Goal: Complete application form

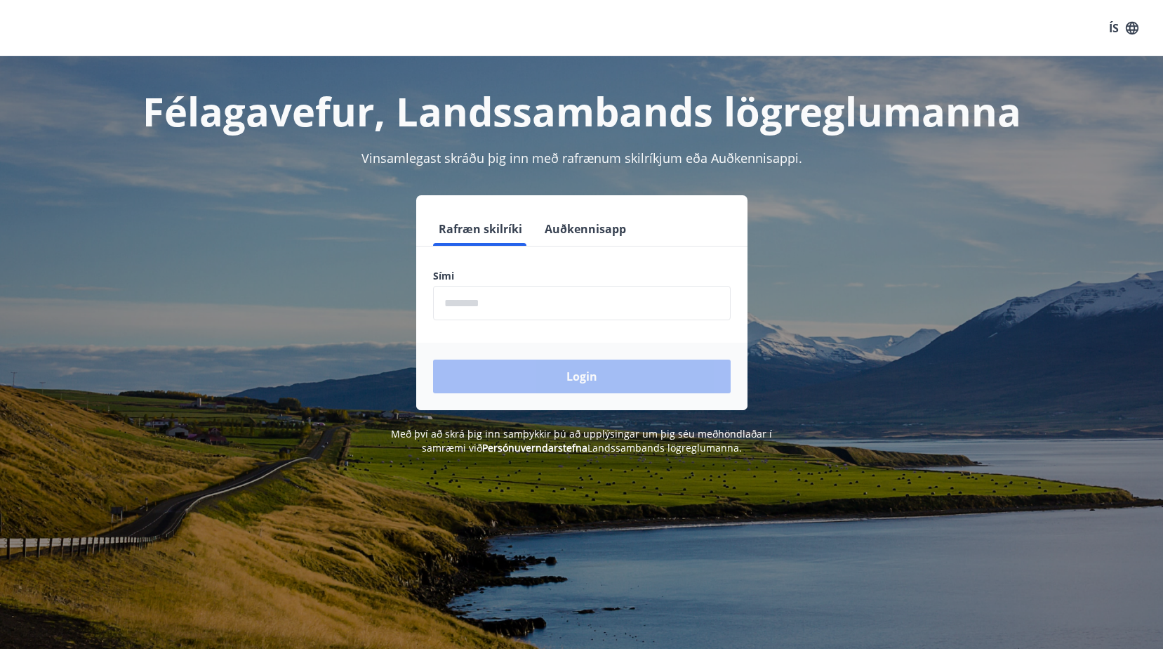
click at [239, 201] on div "Rafræn skilríki Auðkennisapp Sími ​ Login" at bounding box center [581, 302] width 977 height 215
click at [470, 307] on input "phone" at bounding box center [582, 303] width 298 height 34
type input "********"
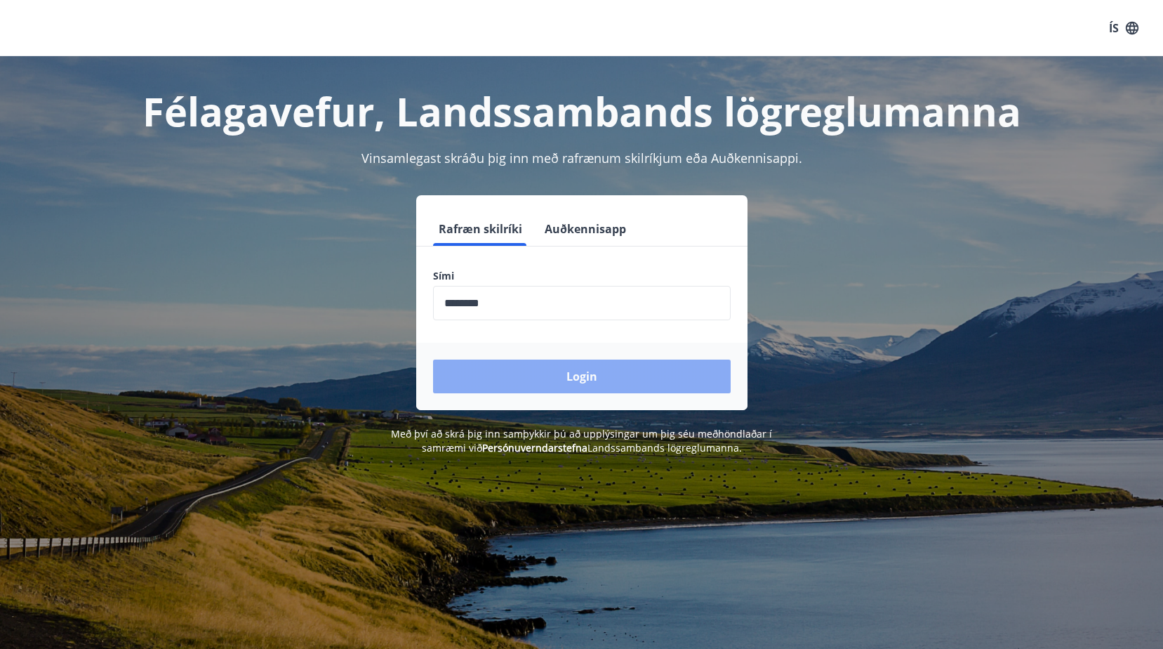
click at [583, 384] on button "Login" at bounding box center [582, 376] width 298 height 34
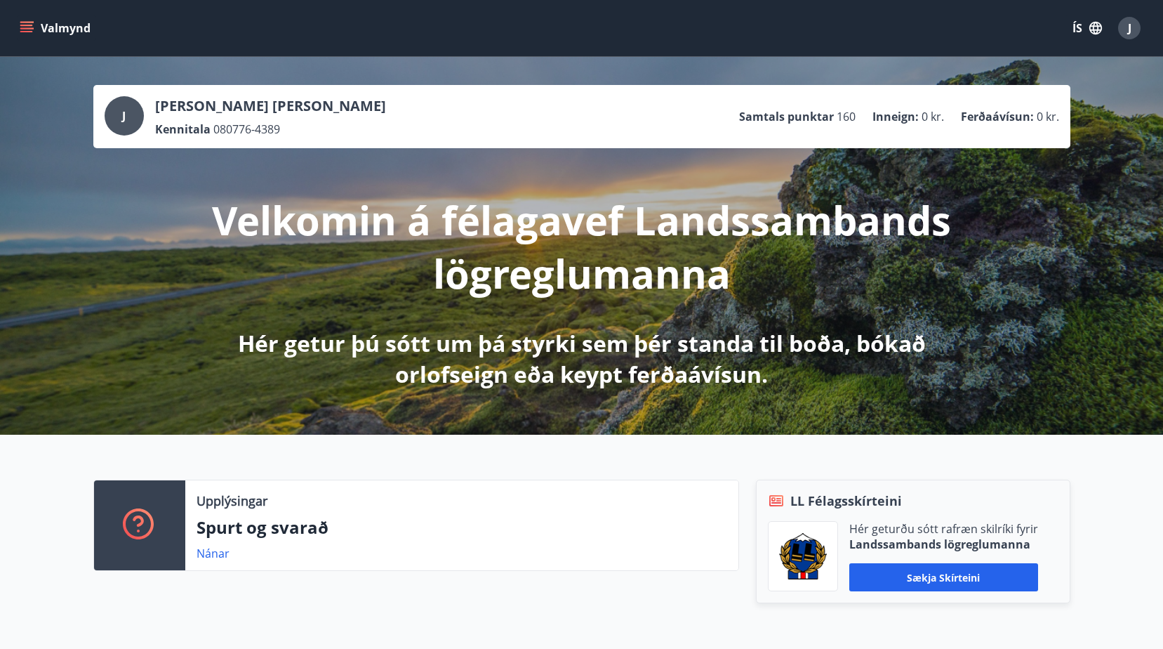
click at [29, 25] on icon "menu" at bounding box center [26, 25] width 13 height 1
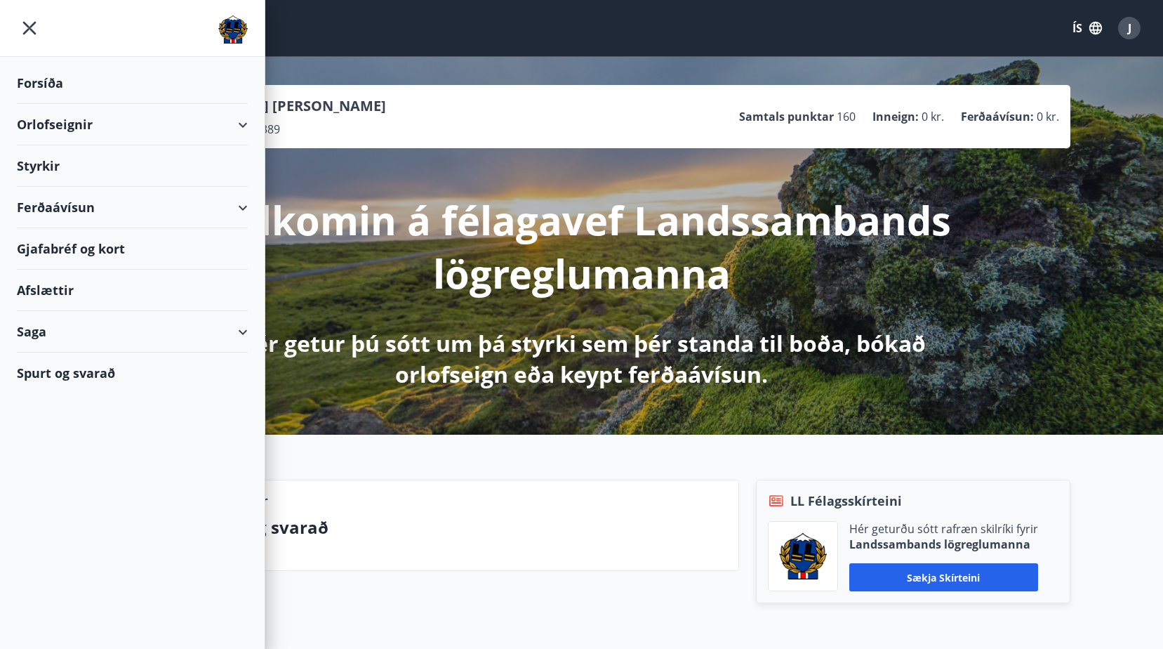
click at [40, 166] on div "Styrkir" at bounding box center [132, 165] width 231 height 41
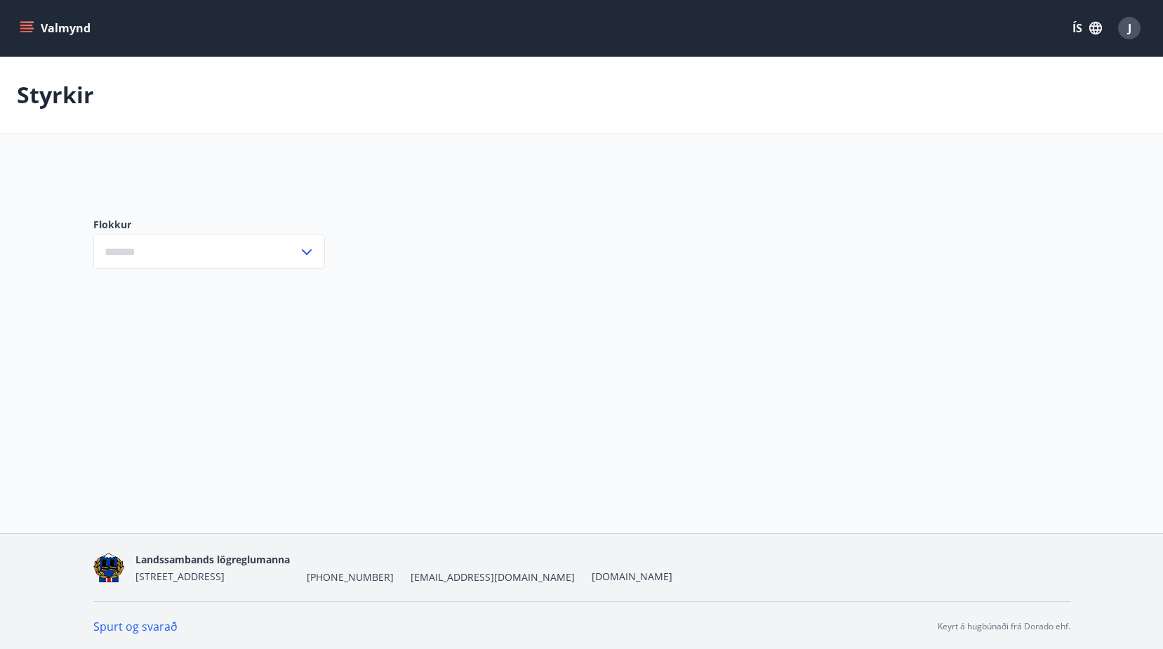
type input "***"
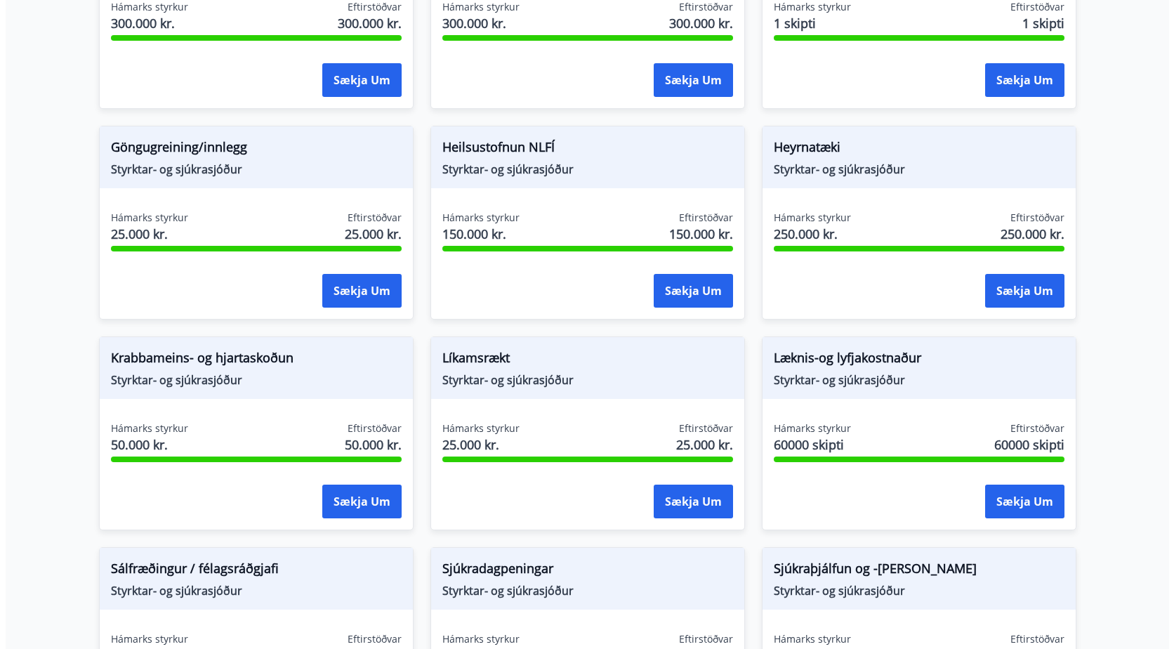
scroll to position [632, 0]
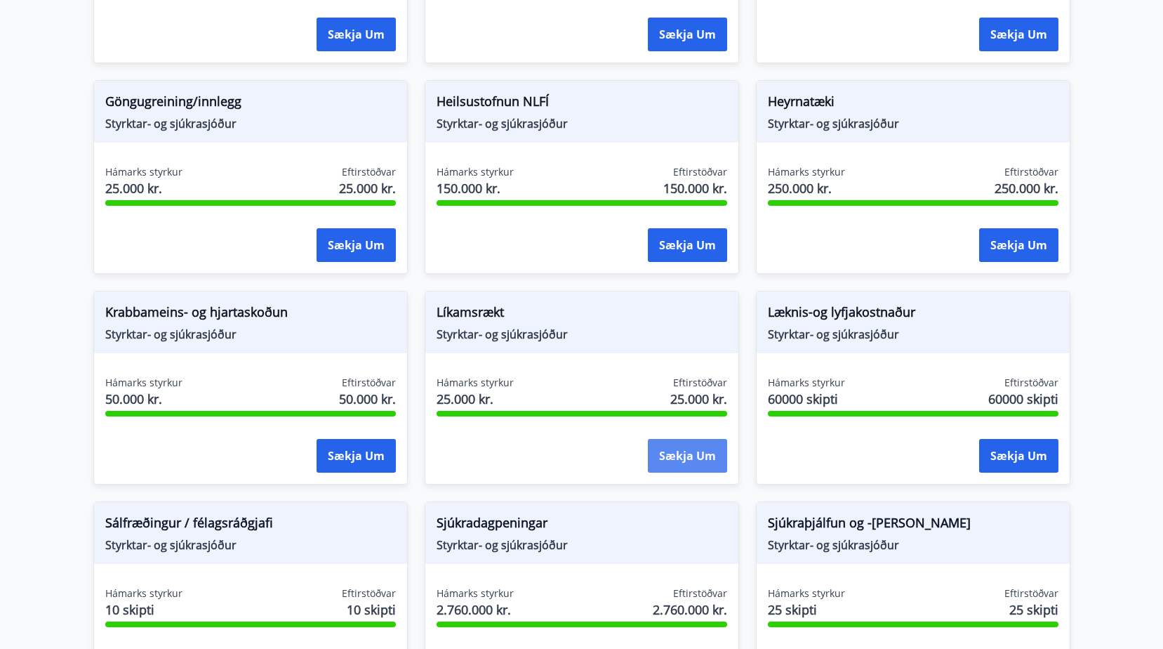
click at [678, 460] on button "Sækja um" at bounding box center [687, 456] width 79 height 34
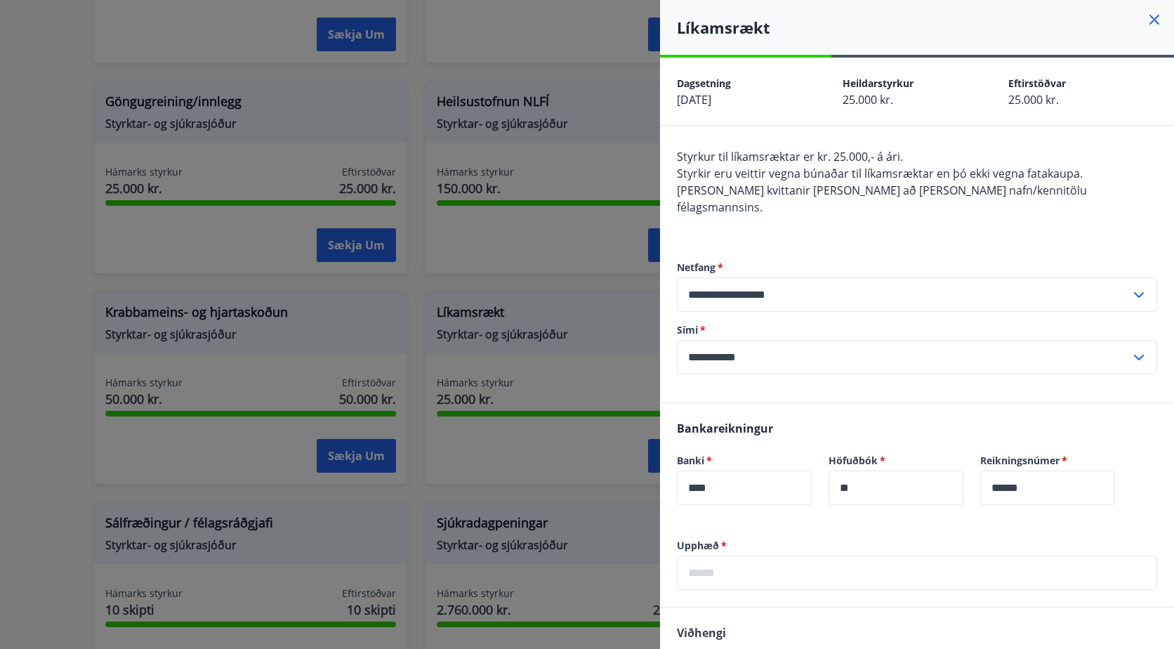
click at [728, 561] on input "text" at bounding box center [917, 572] width 480 height 34
type input "*****"
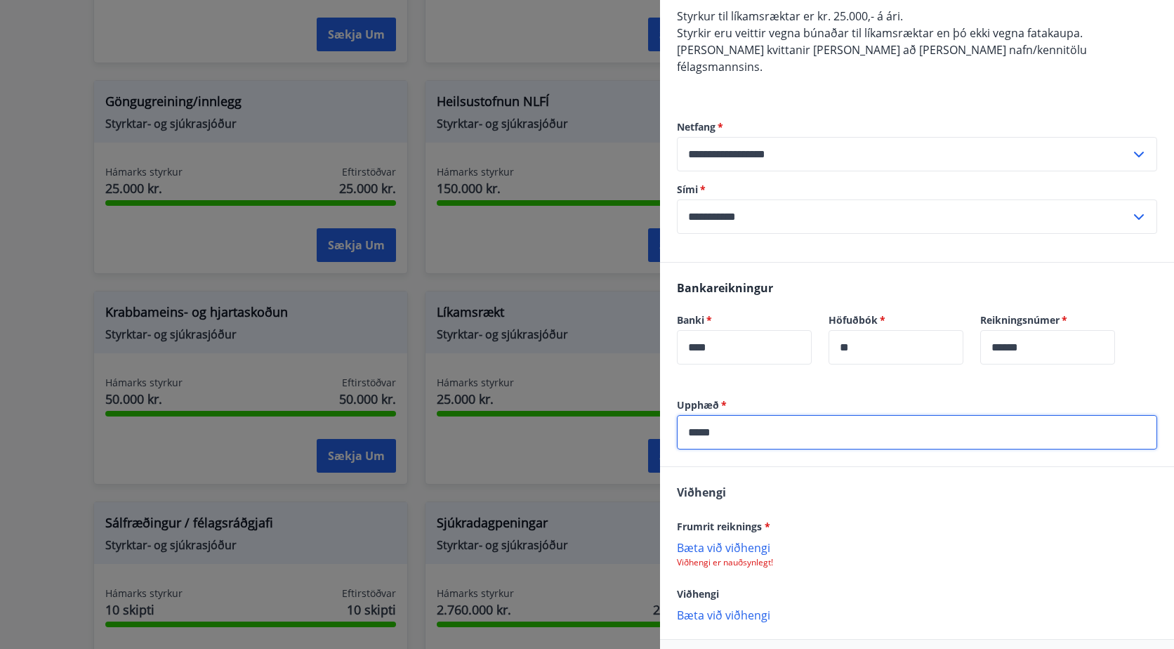
click at [743, 540] on p "Bæta við viðhengi" at bounding box center [917, 547] width 480 height 14
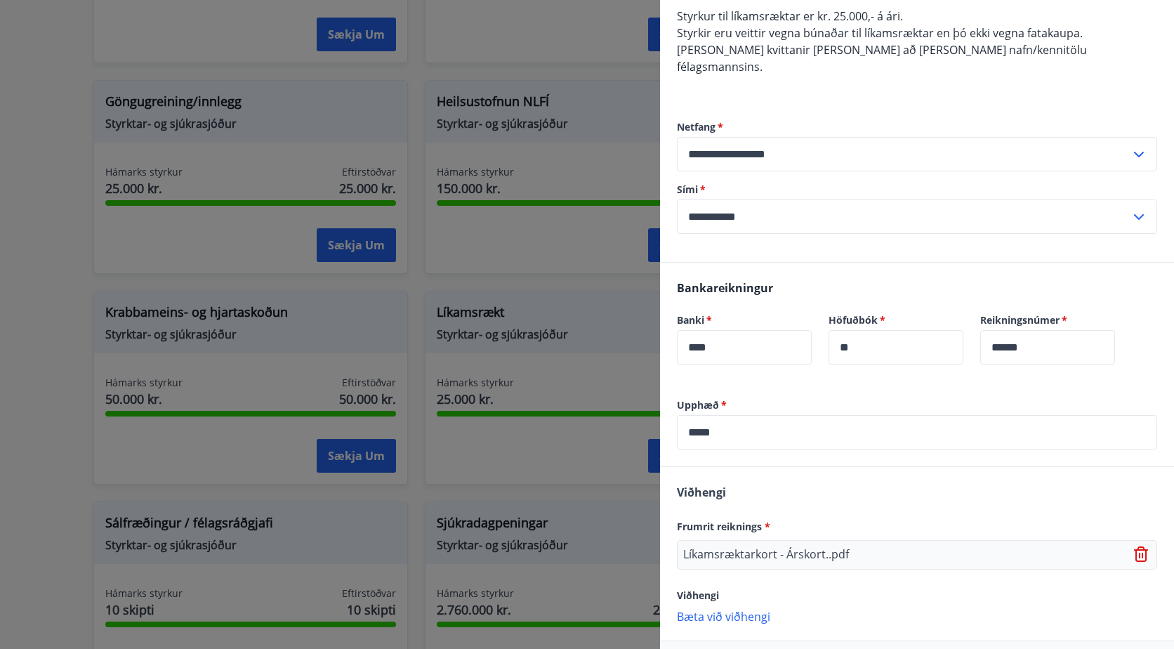
scroll to position [185, 0]
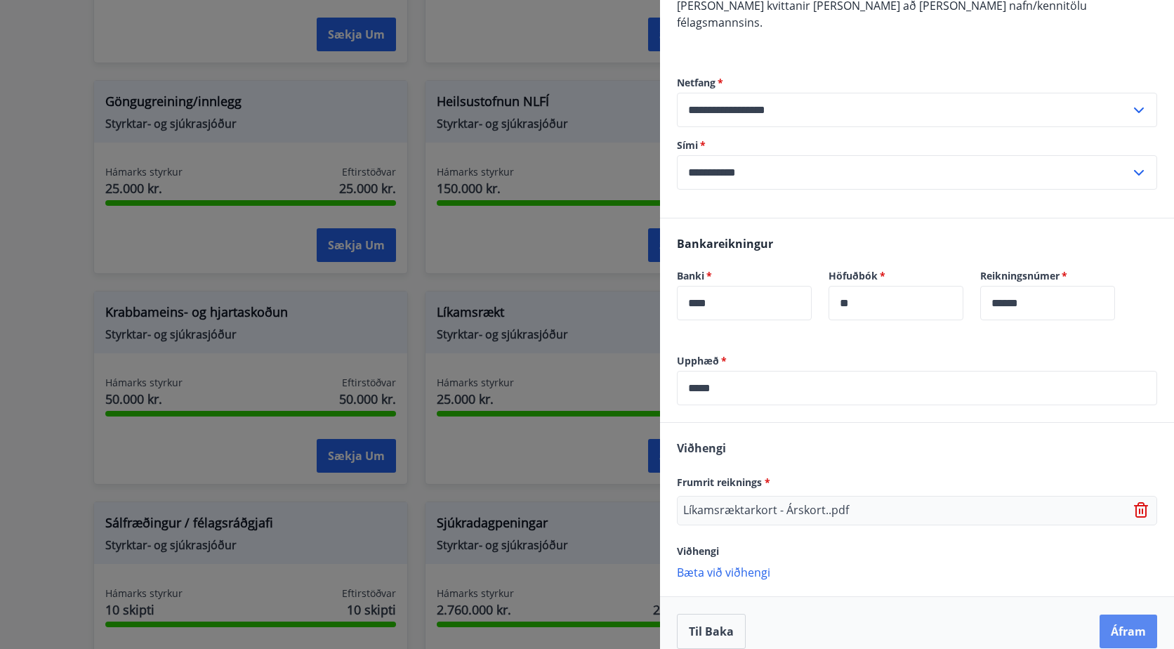
click at [1103, 618] on button "Áfram" at bounding box center [1128, 631] width 58 height 34
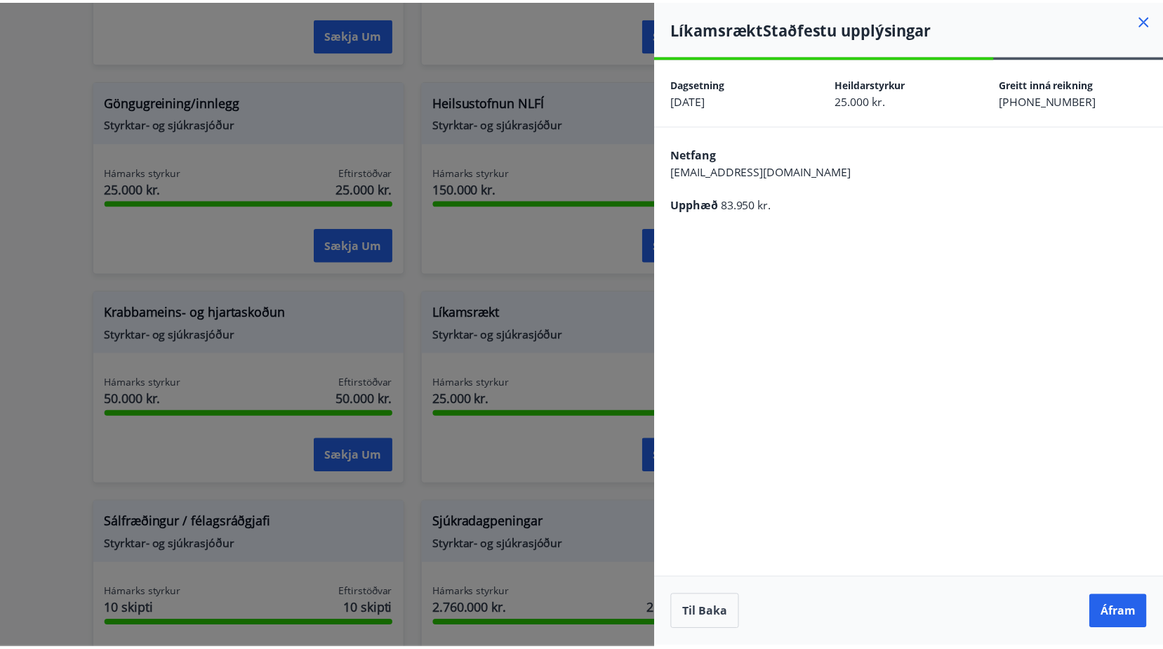
scroll to position [0, 0]
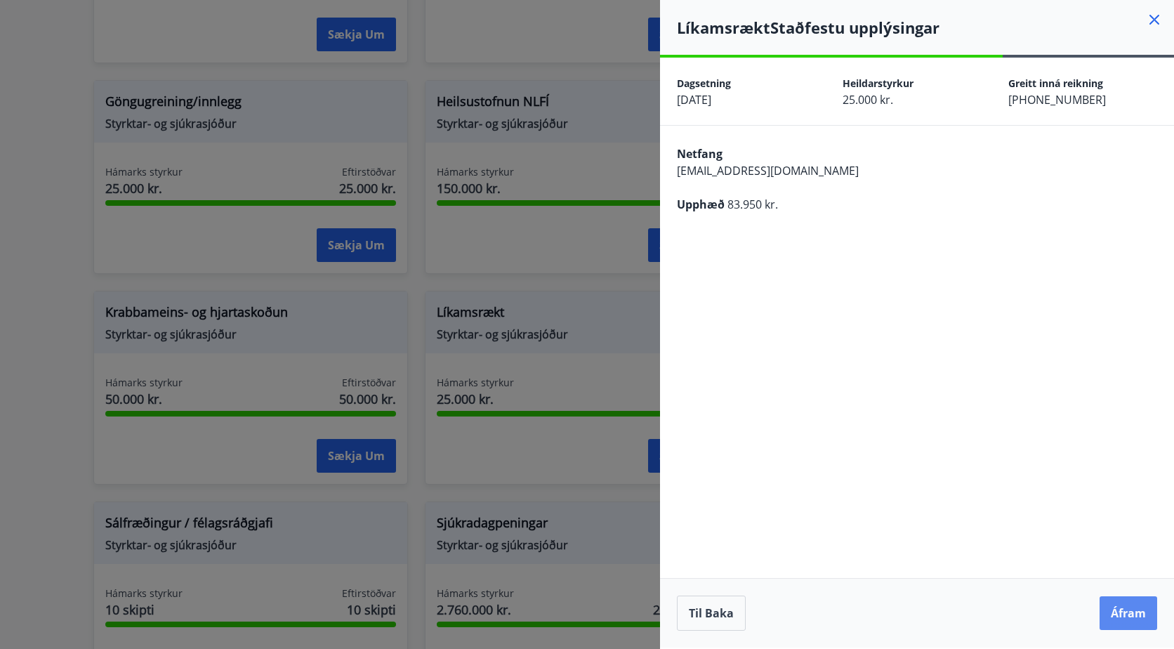
click at [1136, 609] on button "Áfram" at bounding box center [1128, 613] width 58 height 34
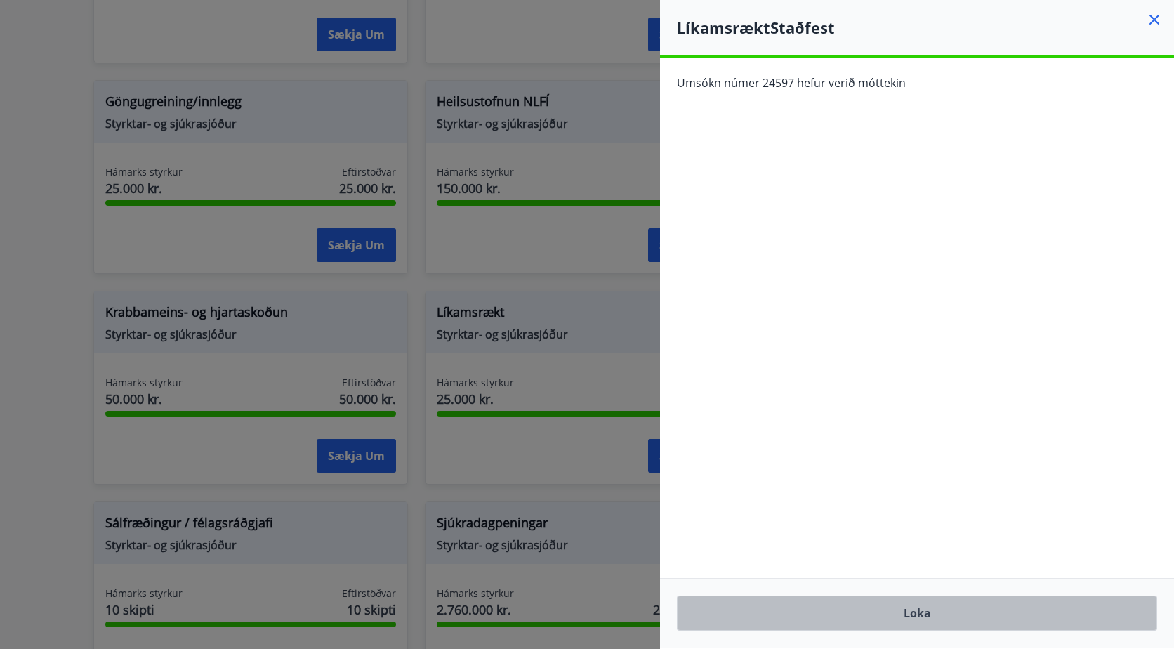
click at [910, 611] on button "Loka" at bounding box center [917, 612] width 480 height 35
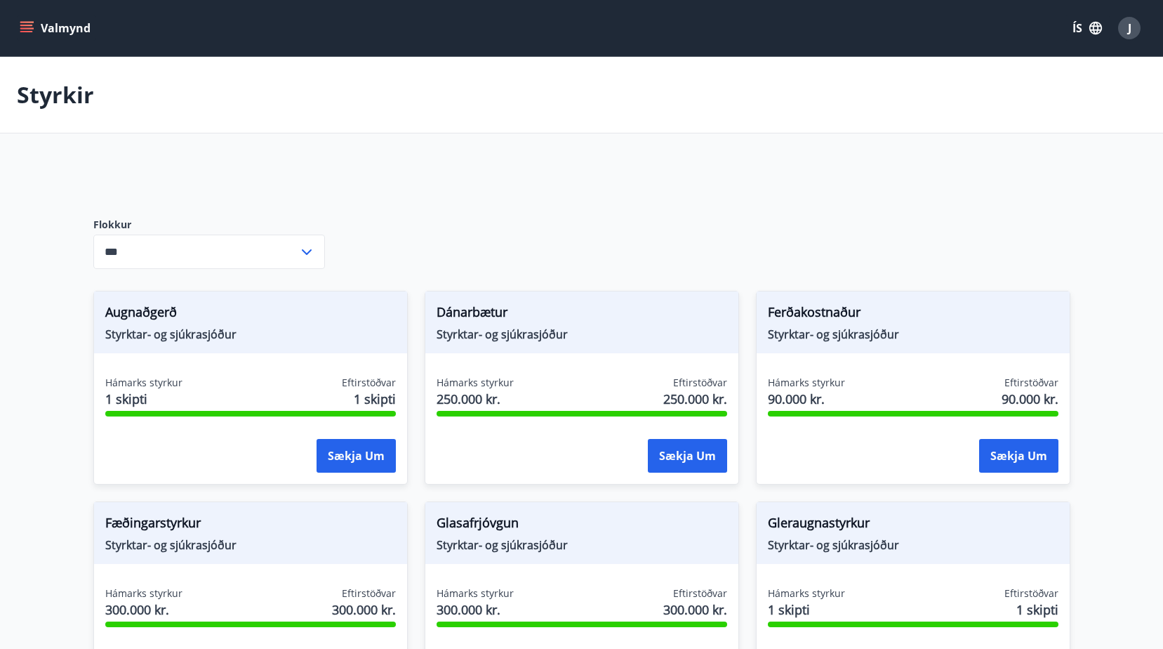
click at [1122, 22] on div "J" at bounding box center [1129, 28] width 22 height 22
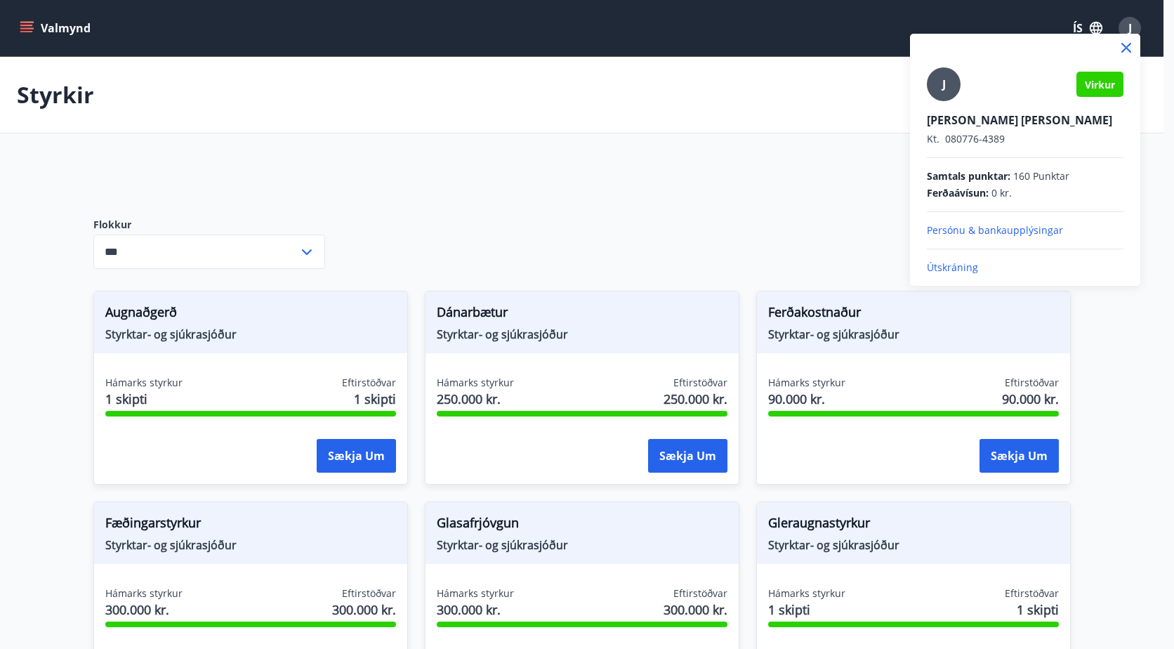
click at [935, 267] on p "Útskráning" at bounding box center [1025, 267] width 197 height 14
